Goal: Task Accomplishment & Management: Complete application form

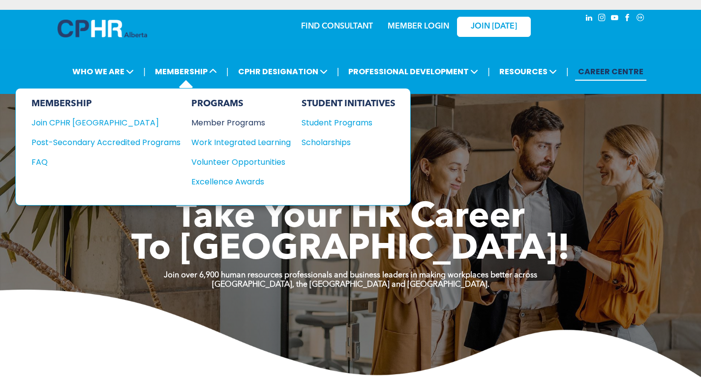
click at [243, 125] on div "Member Programs" at bounding box center [236, 123] width 90 height 12
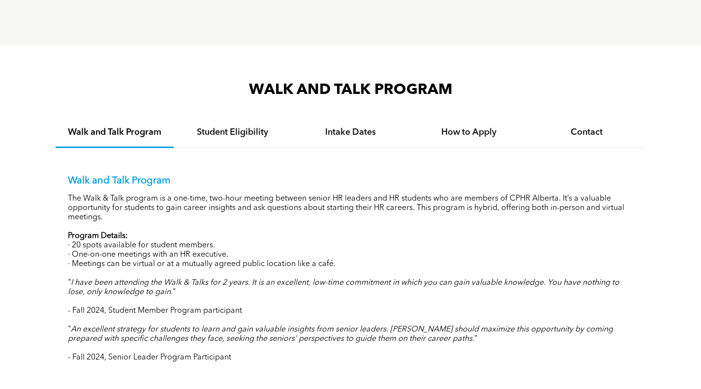
scroll to position [895, 0]
click at [462, 126] on div "How to Apply" at bounding box center [469, 133] width 118 height 30
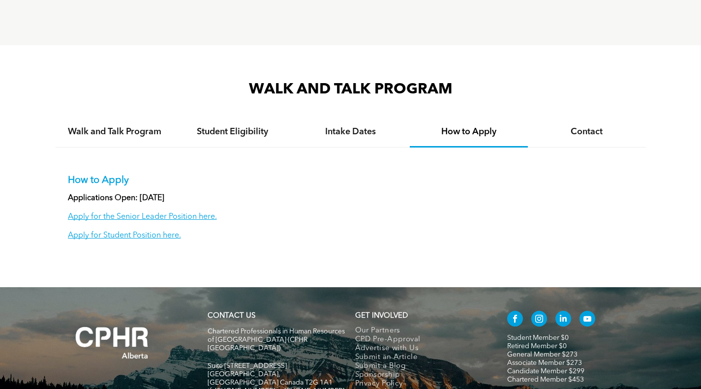
click at [160, 242] on div "How to Apply Applications Open: [DATE] Apply for the Senior Leader Position her…" at bounding box center [351, 200] width 591 height 105
click at [158, 236] on link "Apply for Student Position here." at bounding box center [124, 236] width 113 height 8
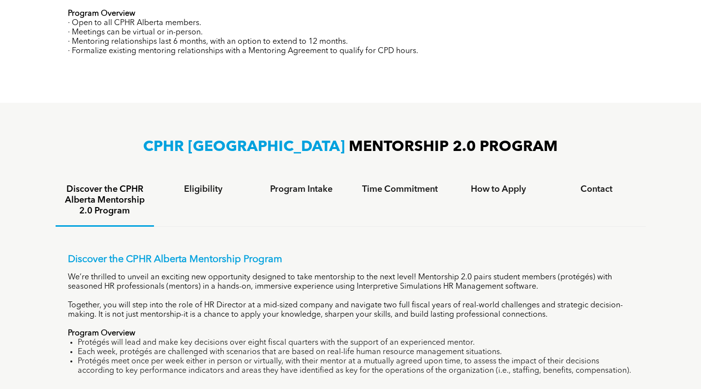
scroll to position [508, 0]
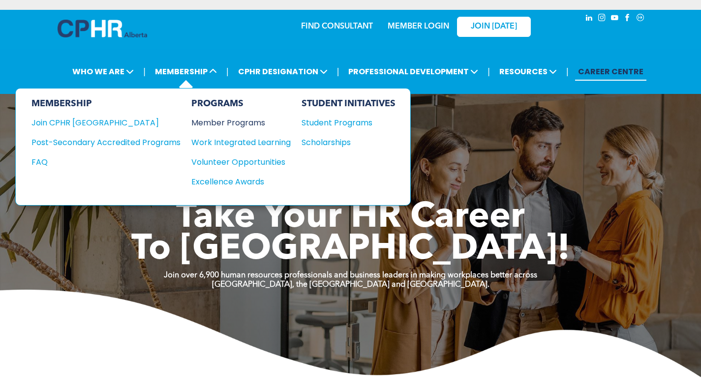
click at [231, 126] on div "Member Programs" at bounding box center [236, 123] width 90 height 12
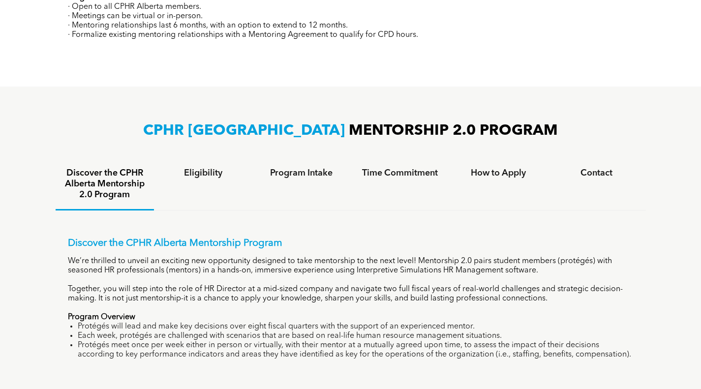
scroll to position [534, 0]
click at [480, 178] on h4 "How to Apply" at bounding box center [498, 172] width 81 height 11
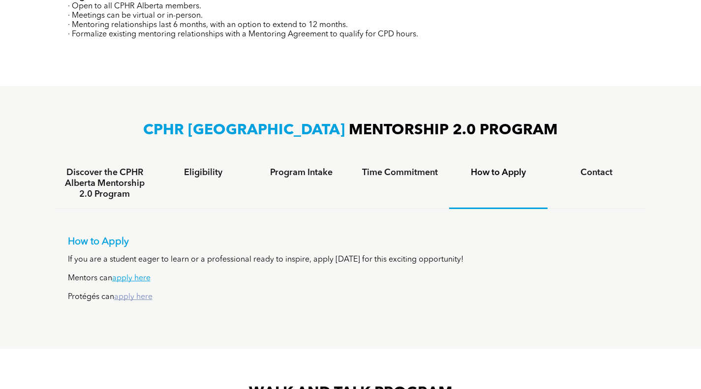
click at [142, 296] on link "apply here" at bounding box center [133, 297] width 38 height 8
